Goal: Task Accomplishment & Management: Manage account settings

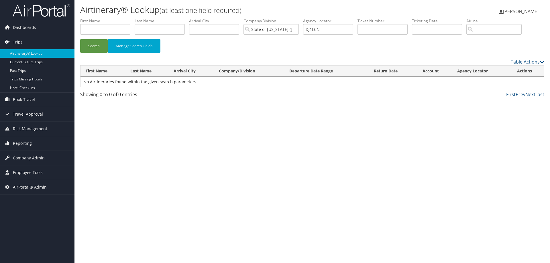
click at [20, 40] on span "Trips" at bounding box center [18, 42] width 10 height 14
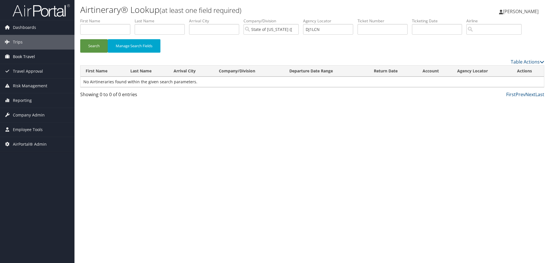
click at [23, 56] on span "Book Travel" at bounding box center [24, 57] width 22 height 14
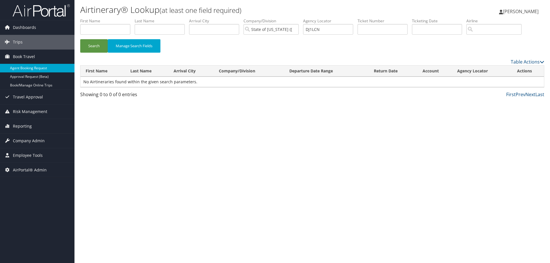
click at [25, 68] on link "Agent Booking Request" at bounding box center [37, 68] width 74 height 9
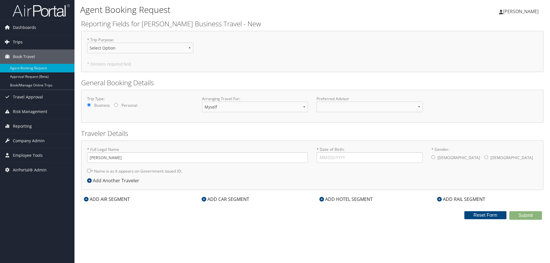
click at [17, 39] on span "Trips" at bounding box center [18, 42] width 10 height 14
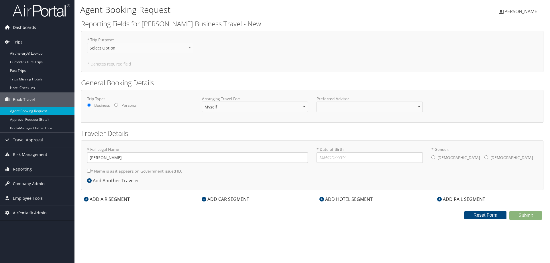
click at [26, 29] on span "Dashboards" at bounding box center [24, 27] width 23 height 14
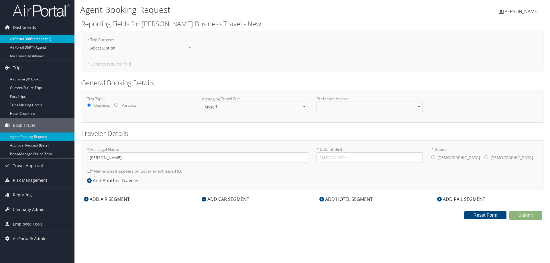
click at [32, 39] on link "AirPortal 360™ (Manager)" at bounding box center [37, 39] width 74 height 9
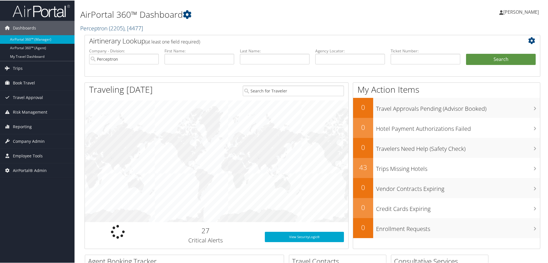
click at [87, 29] on link "Perceptron ( 2205 ) , [ 4477 ]" at bounding box center [111, 28] width 63 height 8
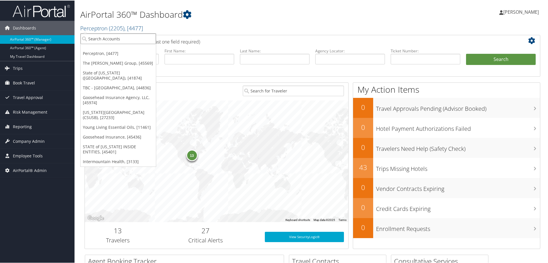
click at [97, 40] on input "search" at bounding box center [118, 38] width 75 height 11
type input "n"
type input "[GEOGRAPHIC_DATA]"
click at [100, 40] on input "brook valley" at bounding box center [118, 38] width 75 height 11
type input "b"
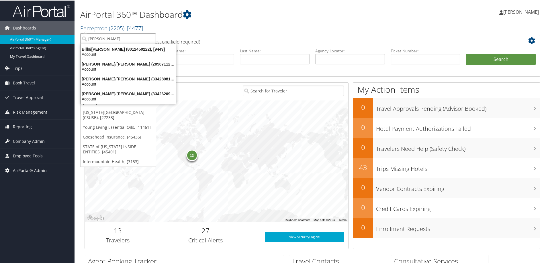
type input "brook"
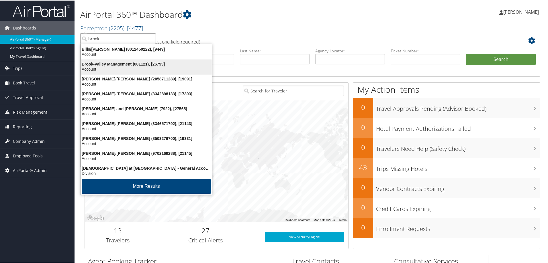
click at [135, 68] on div "Account" at bounding box center [146, 68] width 138 height 5
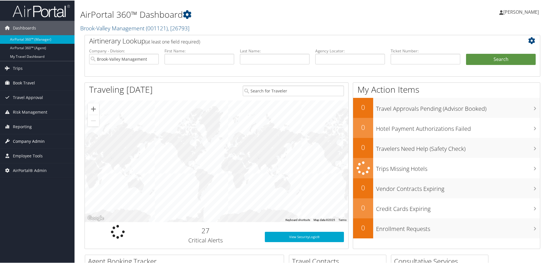
click at [23, 138] on span "Company Admin" at bounding box center [29, 141] width 32 height 14
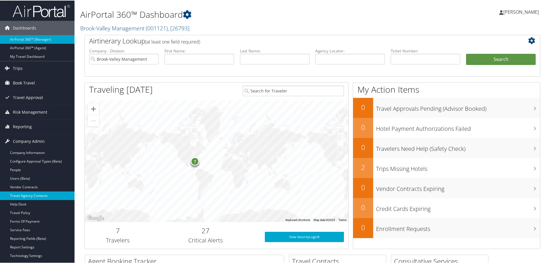
click at [46, 195] on link "Travel Agency Contacts" at bounding box center [37, 195] width 74 height 9
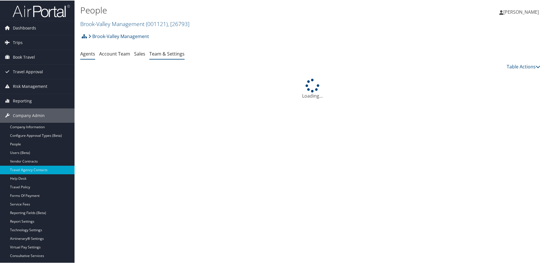
click at [170, 54] on link "Team & Settings" at bounding box center [166, 53] width 35 height 6
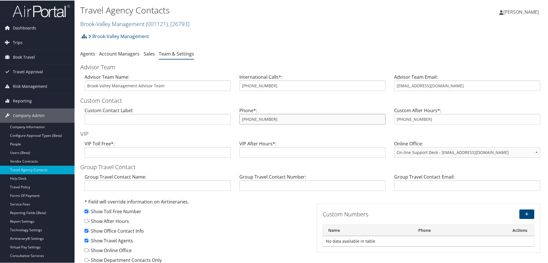
drag, startPoint x: 297, startPoint y: 115, endPoint x: 232, endPoint y: 118, distance: 64.8
click at [232, 118] on div "Custom Contact Label: Phone*: [PHONE_NUMBER] Custom After Hours*: [PHONE_NUMBER]" at bounding box center [312, 118] width 464 height 22
click at [116, 22] on link "Brook-Valley Management ( 001121 ) , [ 26793 ]" at bounding box center [134, 23] width 109 height 8
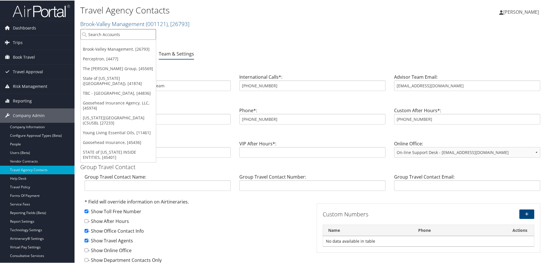
click at [110, 31] on input "search" at bounding box center [118, 34] width 75 height 11
type input "cherokee"
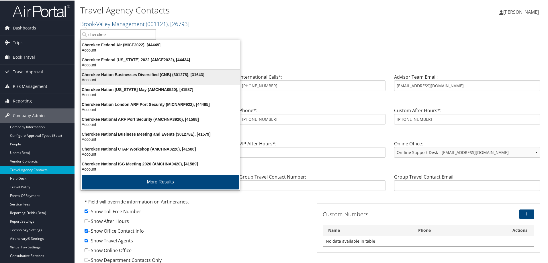
click at [138, 72] on div "Cherokee Nation Businesses Diversified (CNB) (301278), [31643]" at bounding box center [160, 74] width 166 height 5
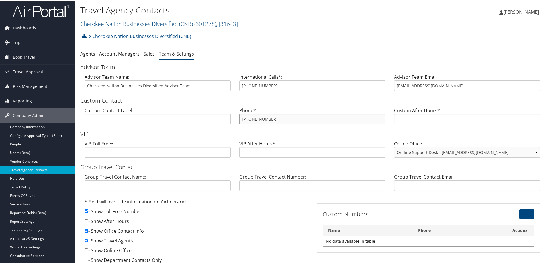
drag, startPoint x: 289, startPoint y: 121, endPoint x: 229, endPoint y: 115, distance: 60.2
click at [229, 115] on div "Custom Contact Label: Phone*: [PHONE_NUMBER] Custom After Hours*:" at bounding box center [312, 118] width 464 height 22
click at [118, 22] on link "Cherokee Nation Businesses Diversified (CNB) ( 301278 ) , [ 31643 ]" at bounding box center [159, 23] width 158 height 8
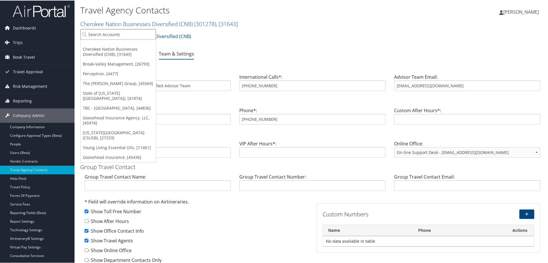
click at [107, 34] on input "search" at bounding box center [118, 34] width 75 height 11
type input "cornerstone"
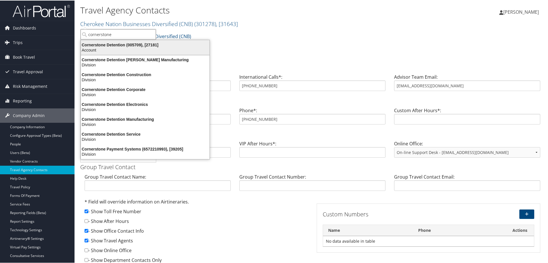
click at [108, 48] on div "Account" at bounding box center [145, 49] width 136 height 5
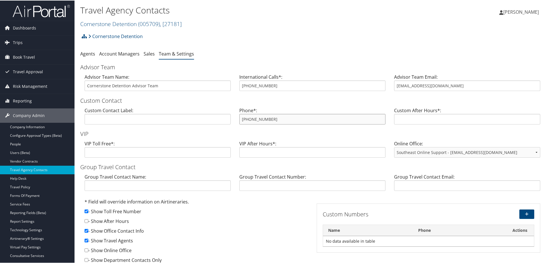
drag, startPoint x: 277, startPoint y: 122, endPoint x: 230, endPoint y: 119, distance: 46.8
click at [230, 119] on div "Custom Contact Label: Phone*: [PHONE_NUMBER] Custom After Hours*:" at bounding box center [312, 118] width 464 height 22
